Goal: Task Accomplishment & Management: Use online tool/utility

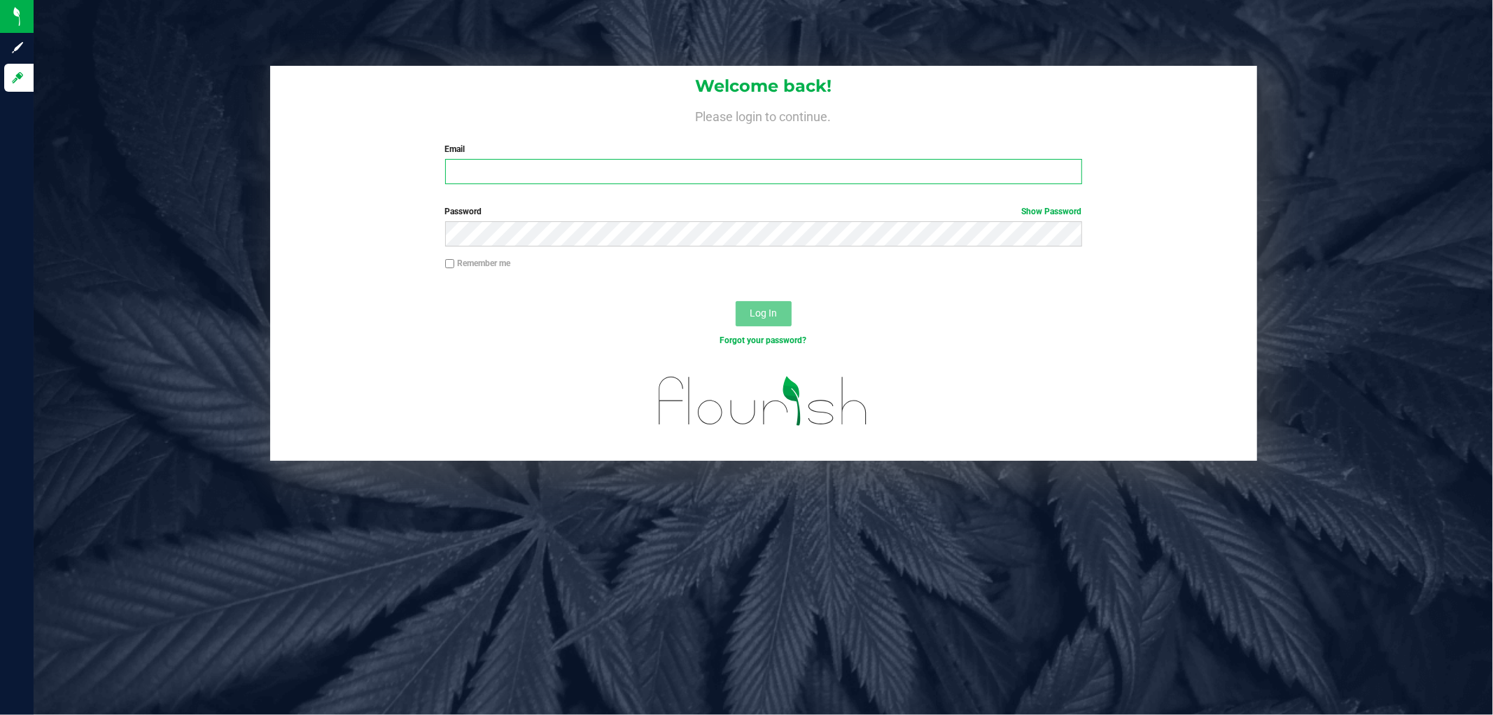
click at [536, 162] on input "Email" at bounding box center [763, 171] width 637 height 25
type input "[EMAIL_ADDRESS][DOMAIN_NAME]"
click at [736, 301] on button "Log In" at bounding box center [764, 313] width 56 height 25
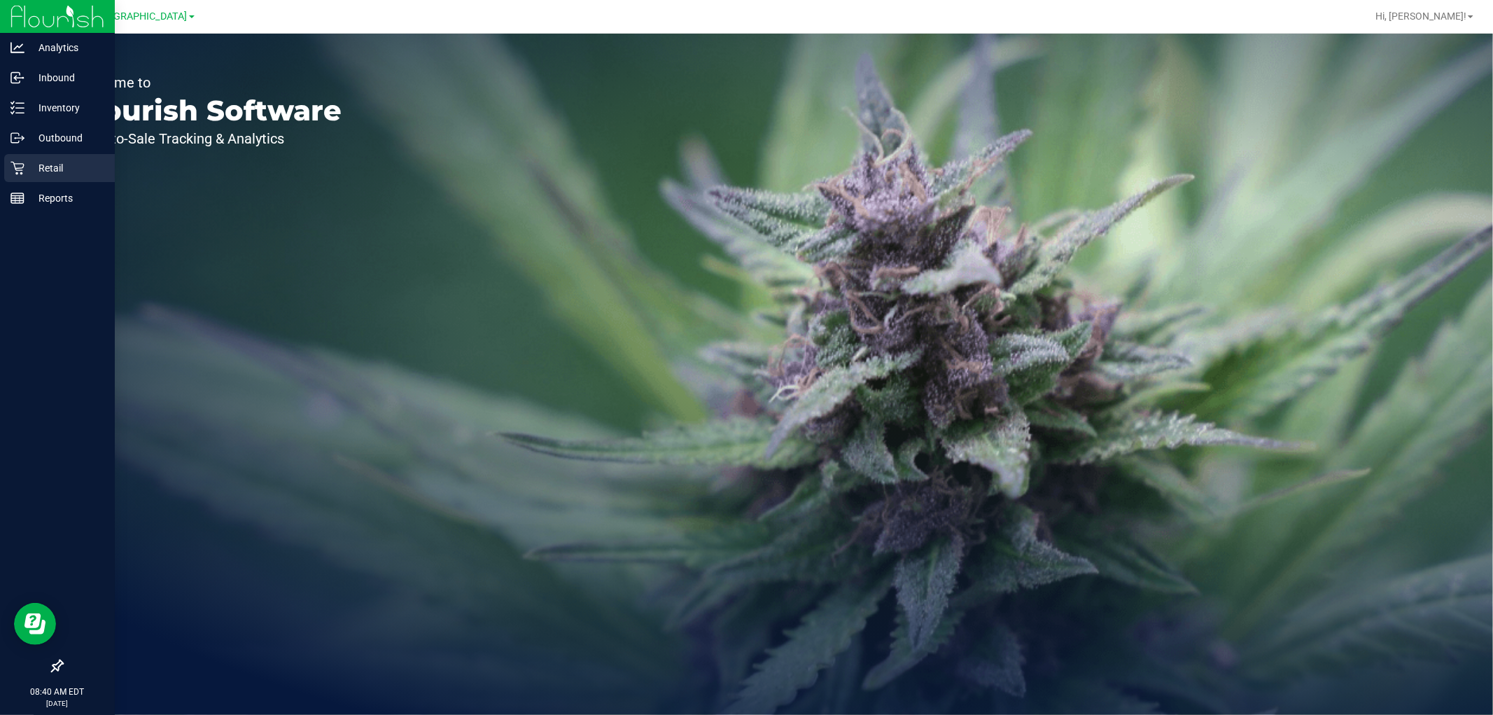
click at [24, 167] on p "Retail" at bounding box center [66, 168] width 84 height 17
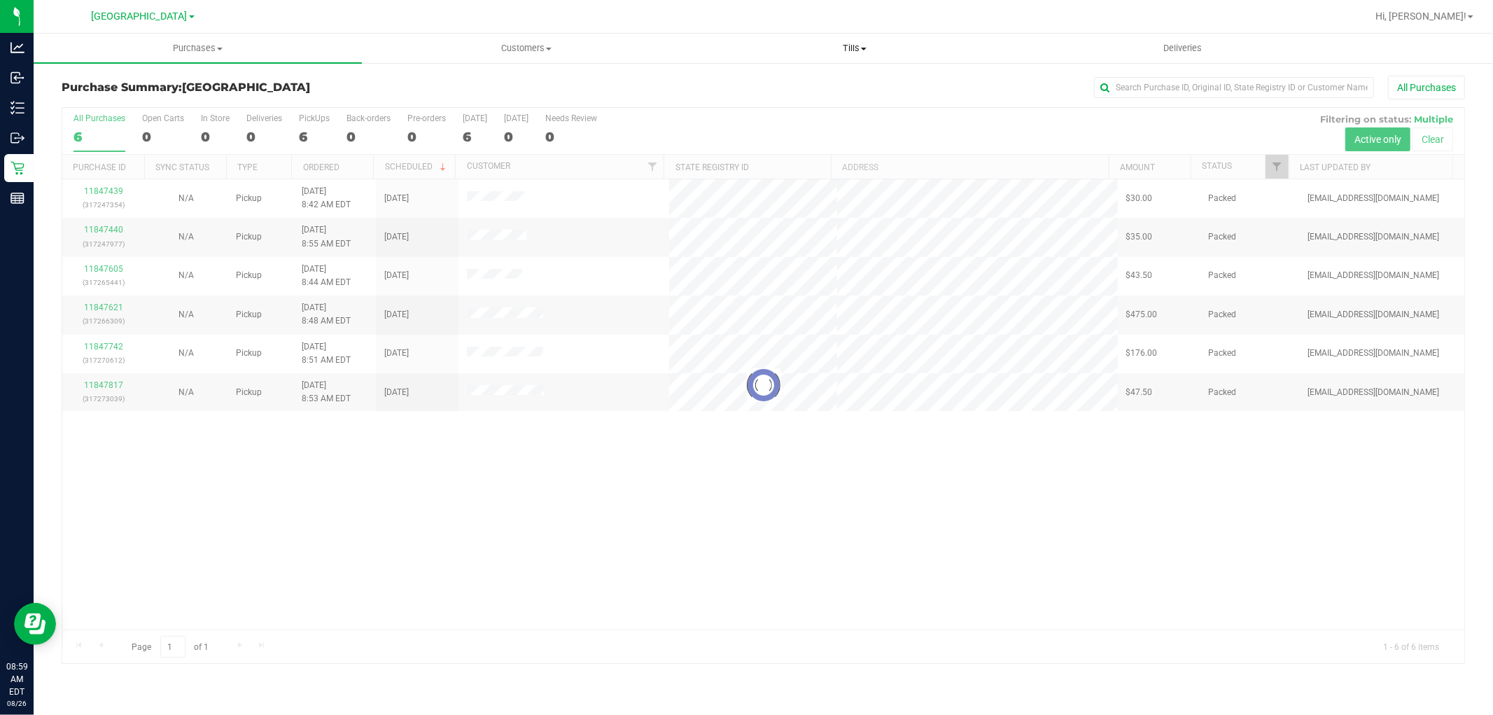
click at [849, 38] on uib-tab-heading "Tills Manage tills Reconcile e-payments" at bounding box center [854, 48] width 327 height 28
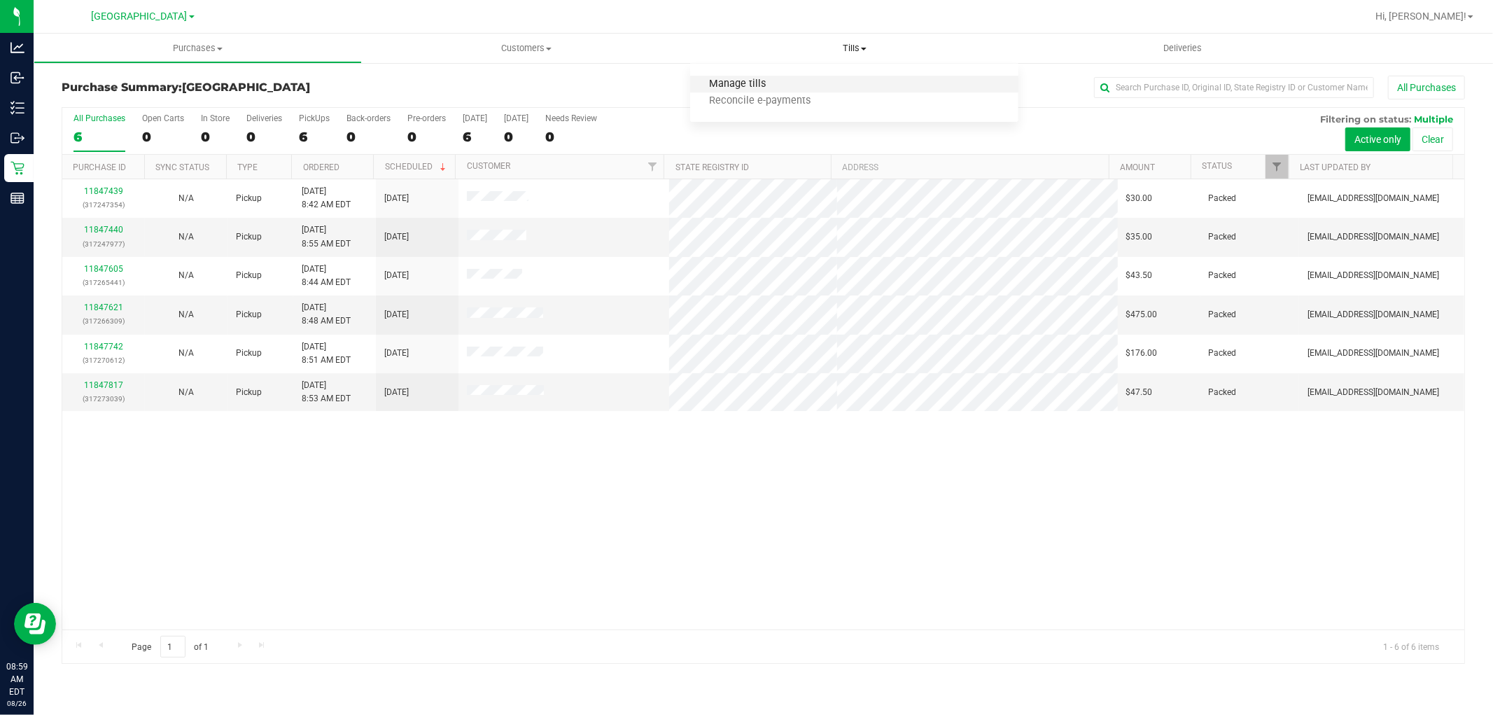
click at [734, 81] on span "Manage tills" at bounding box center [737, 84] width 94 height 12
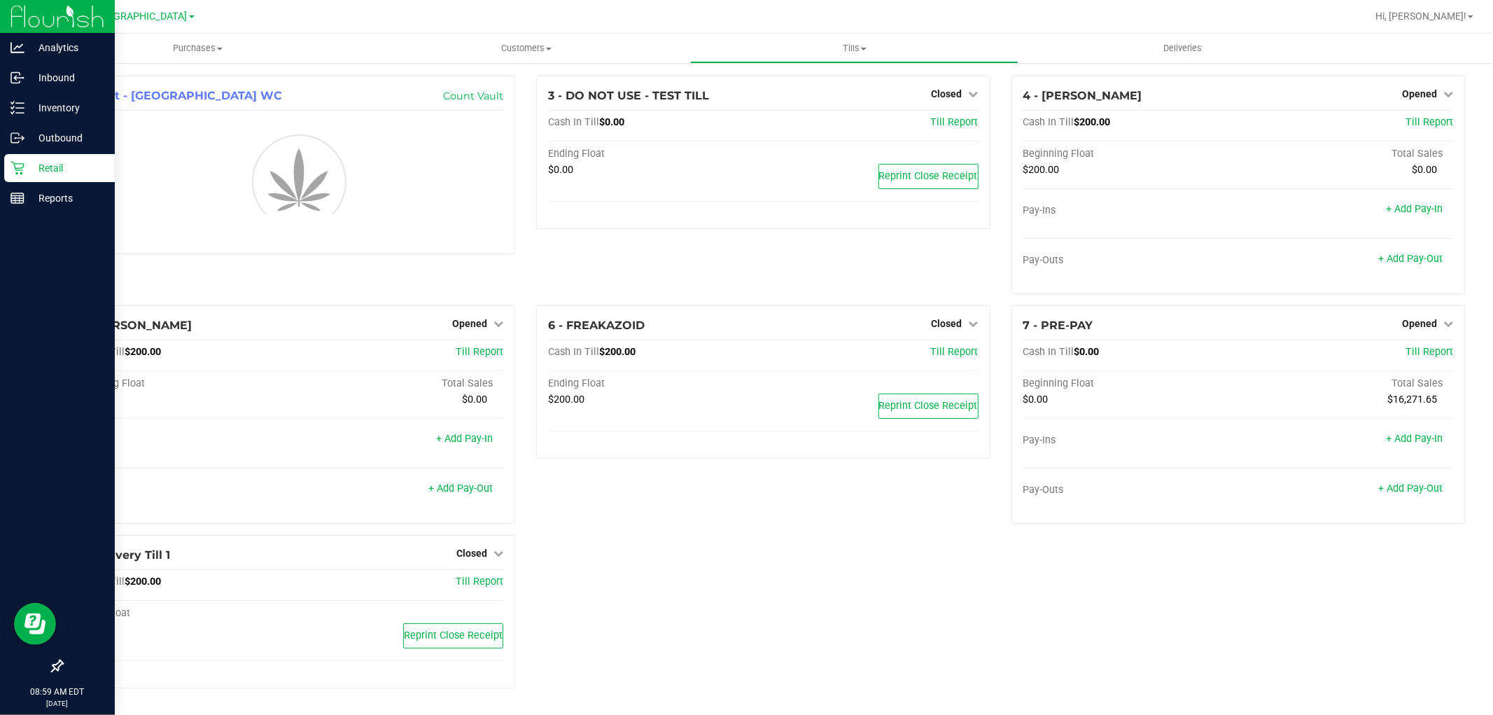
click at [52, 176] on p "Retail" at bounding box center [66, 168] width 84 height 17
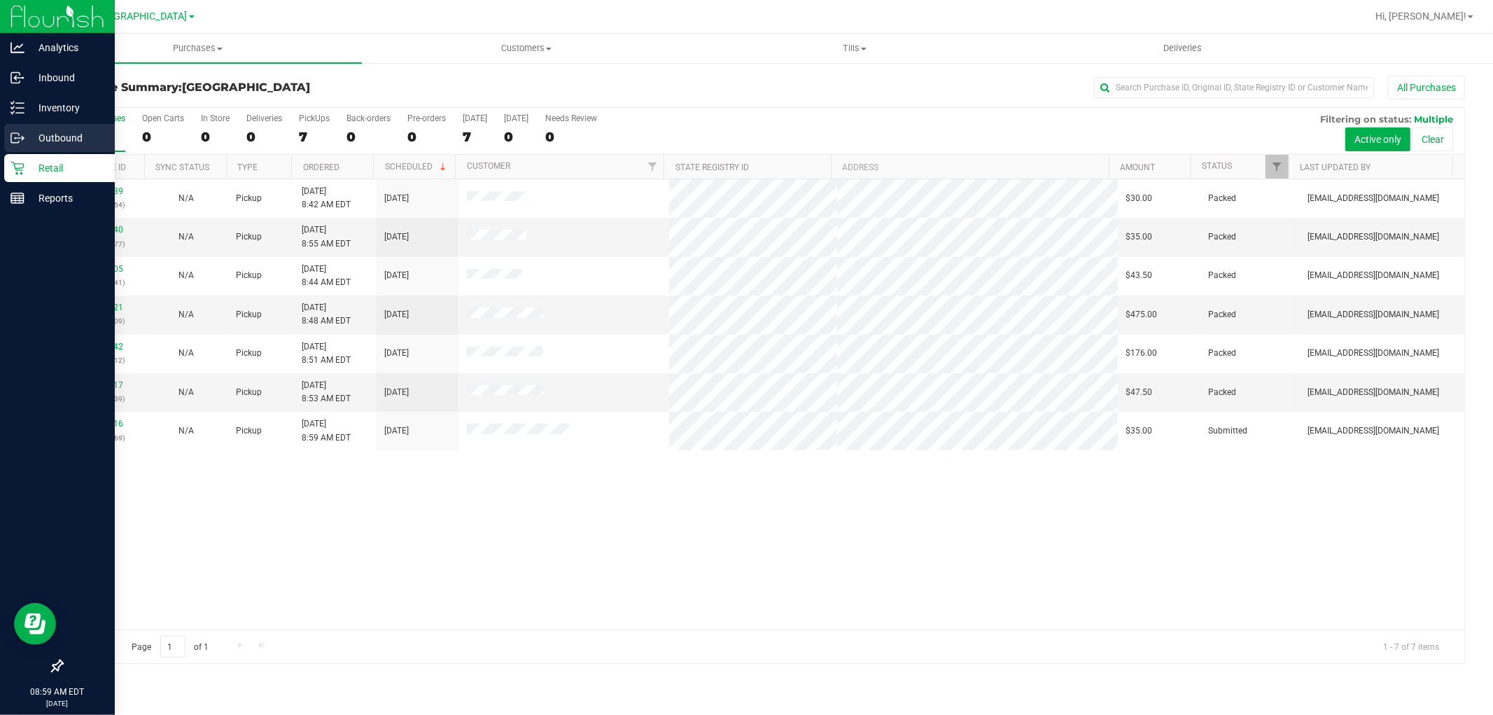
click at [79, 136] on p "Outbound" at bounding box center [66, 137] width 84 height 17
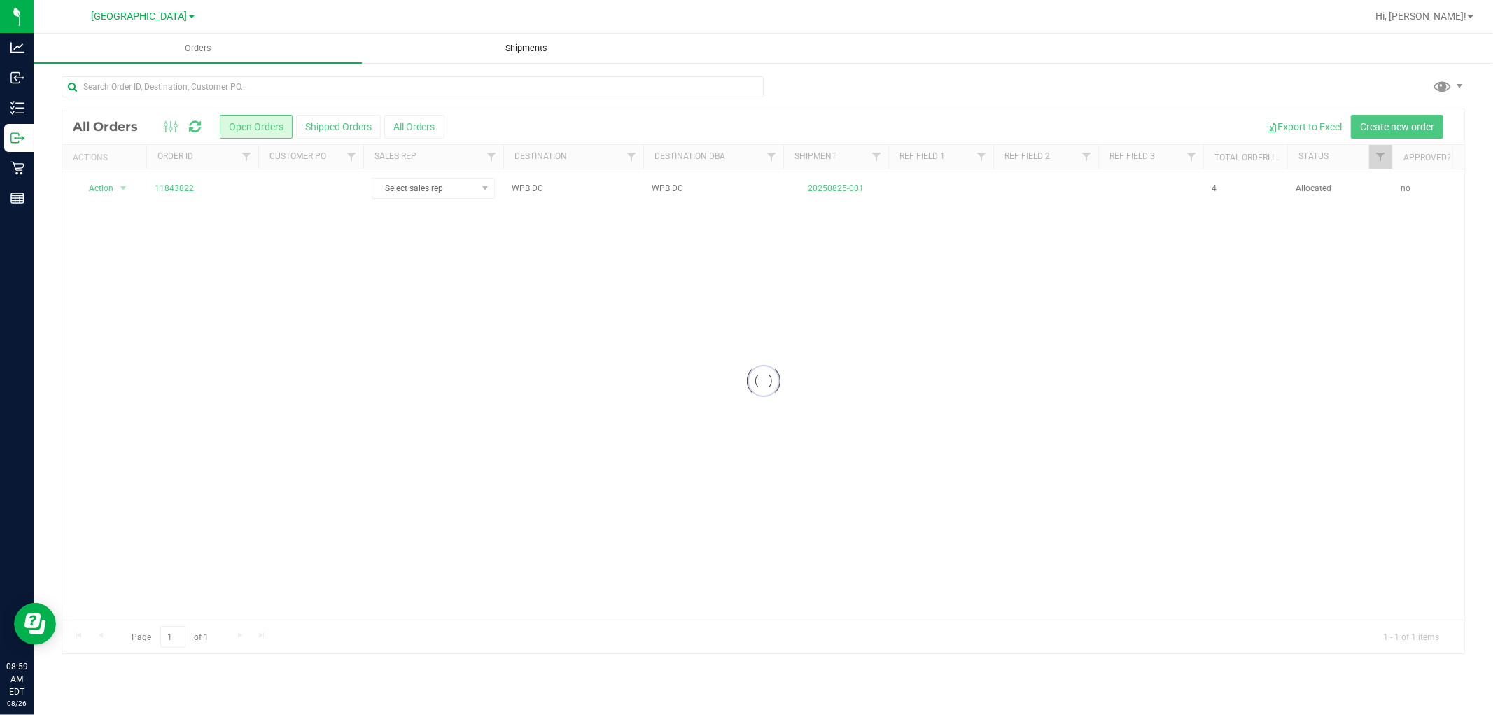
click at [541, 53] on span "Shipments" at bounding box center [526, 48] width 80 height 13
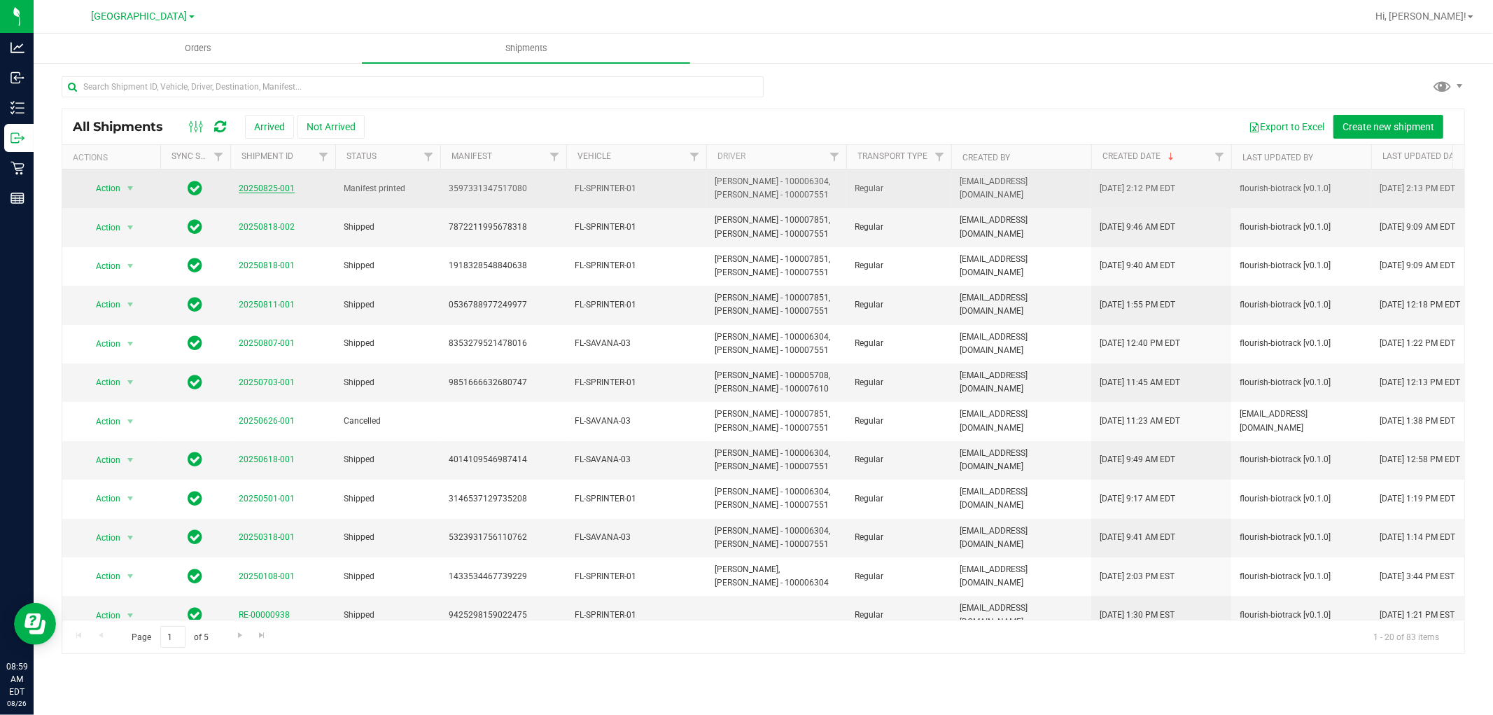
click at [260, 185] on link "20250825-001" at bounding box center [267, 188] width 56 height 10
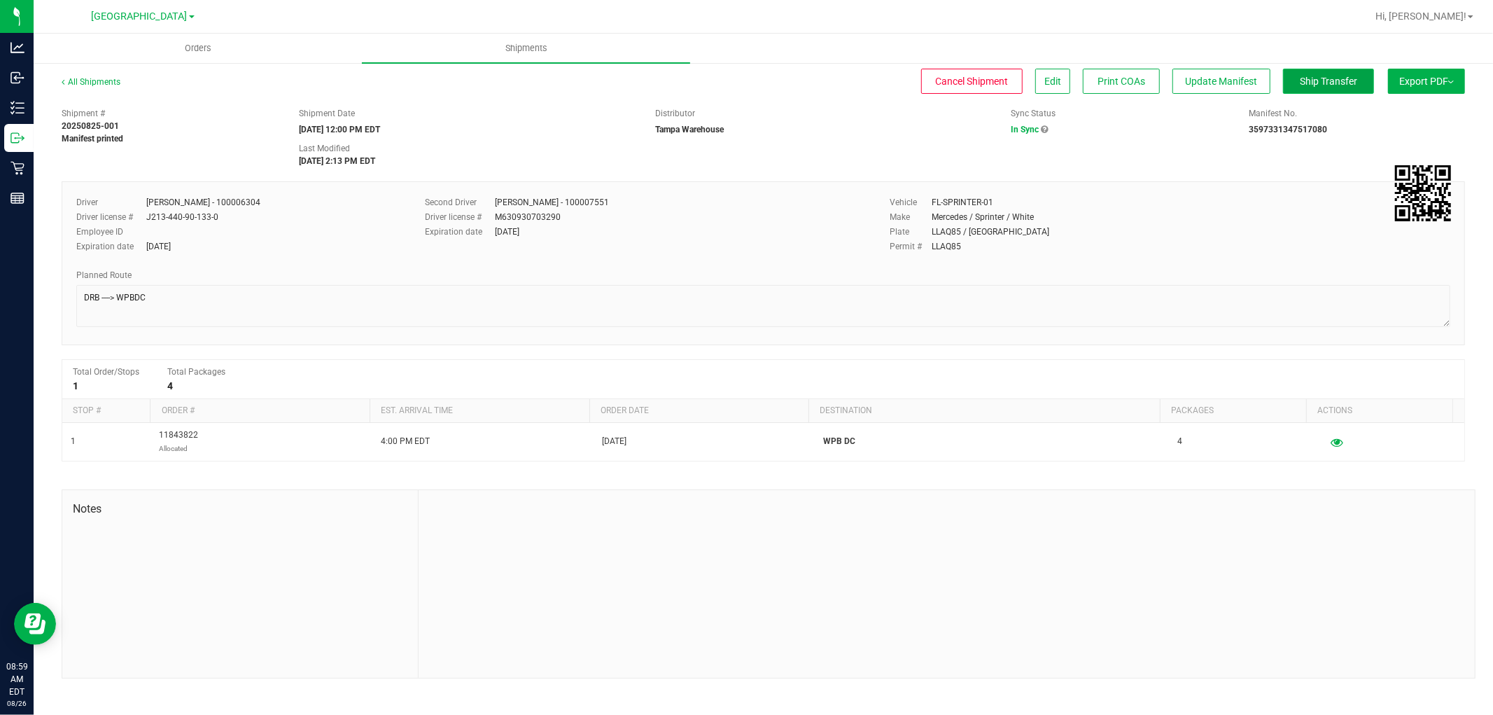
click at [1326, 84] on span "Ship Transfer" at bounding box center [1328, 81] width 57 height 11
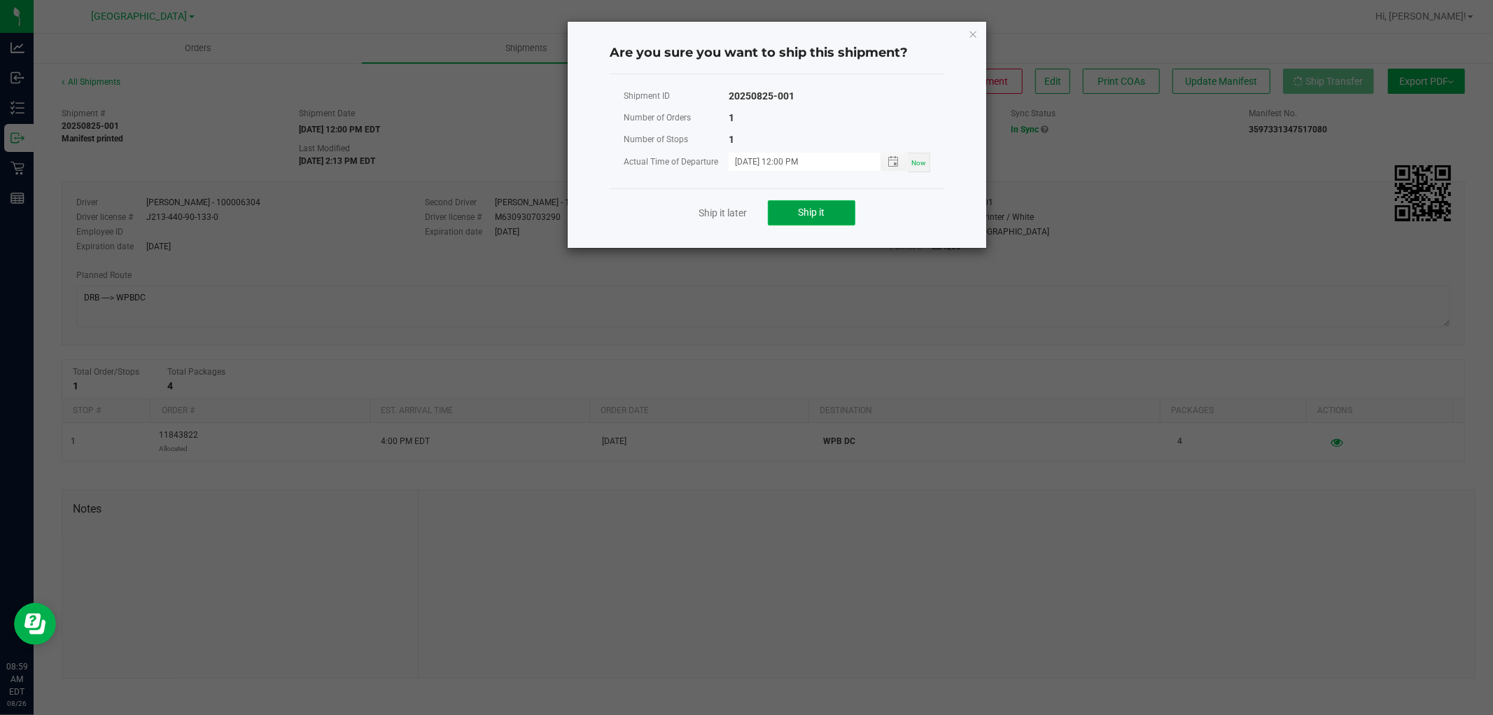
click at [814, 213] on span "Ship it" at bounding box center [812, 211] width 27 height 11
